Goal: Complete application form

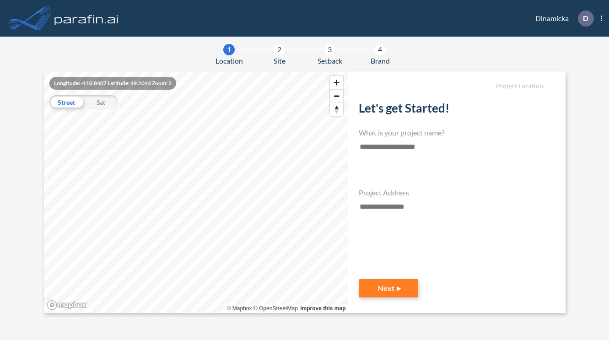
click at [384, 204] on input "text" at bounding box center [451, 207] width 184 height 12
type input "*"
